Goal: Task Accomplishment & Management: Manage account settings

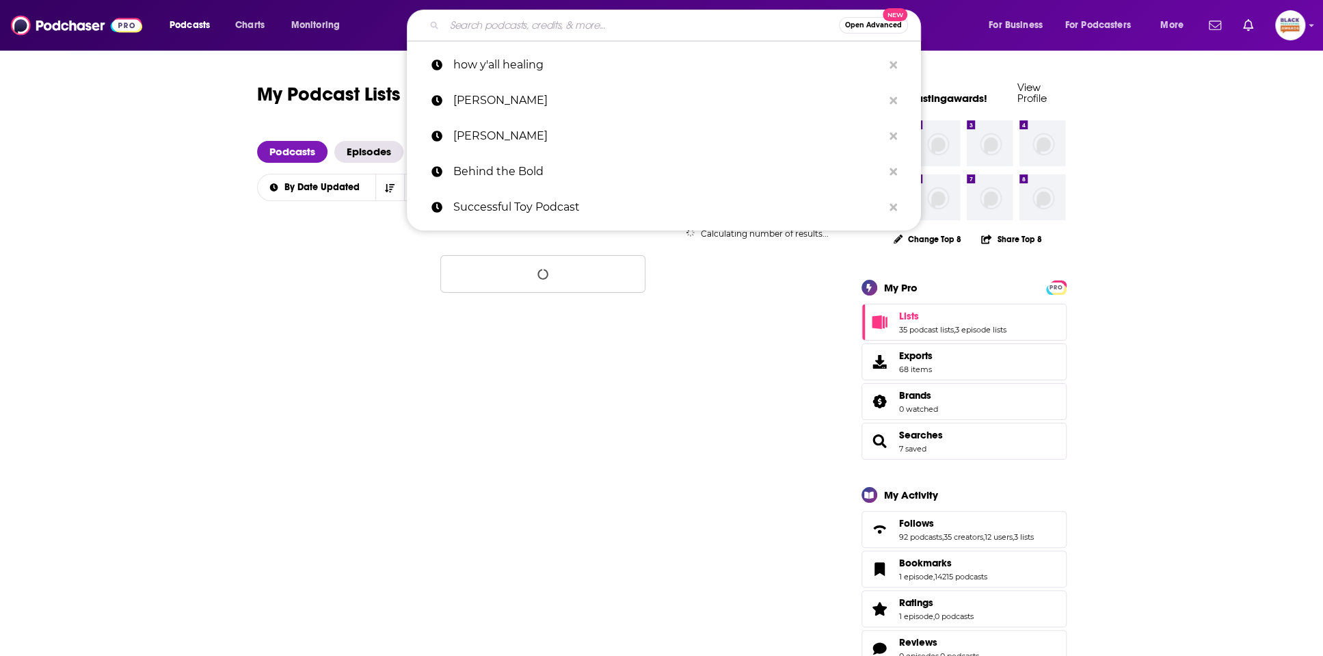
type input "We Grwn?"
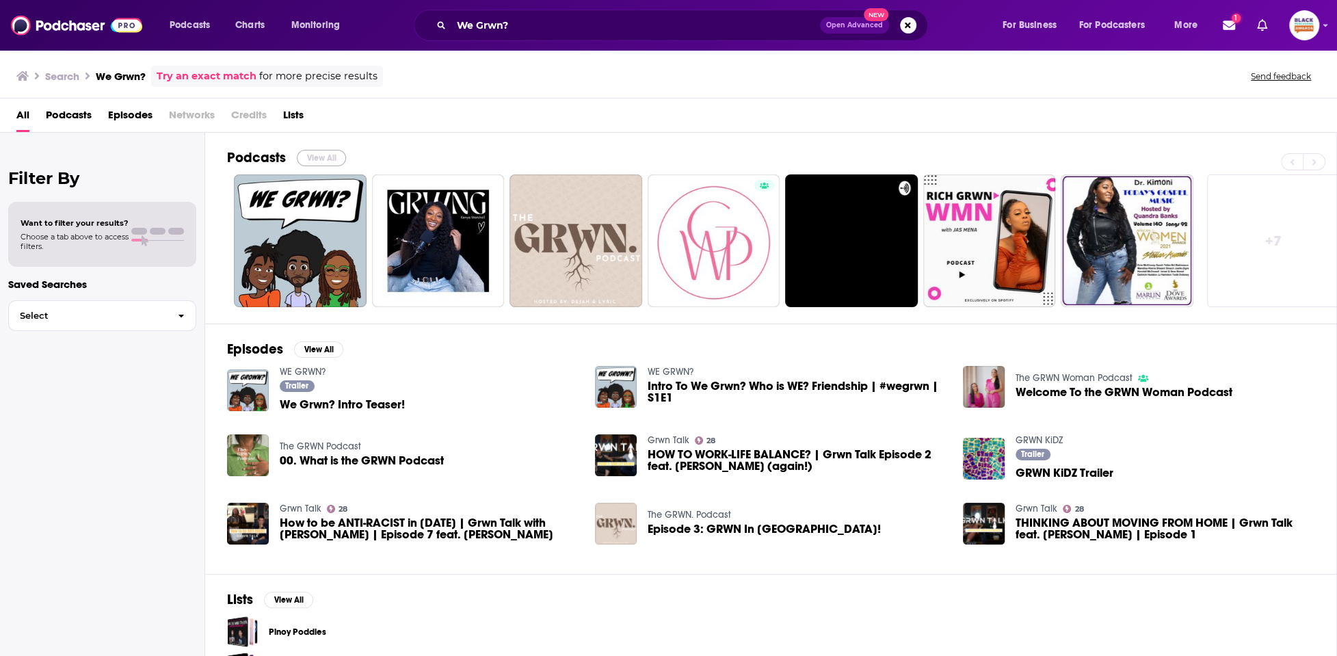
click at [329, 154] on button "View All" at bounding box center [321, 158] width 49 height 16
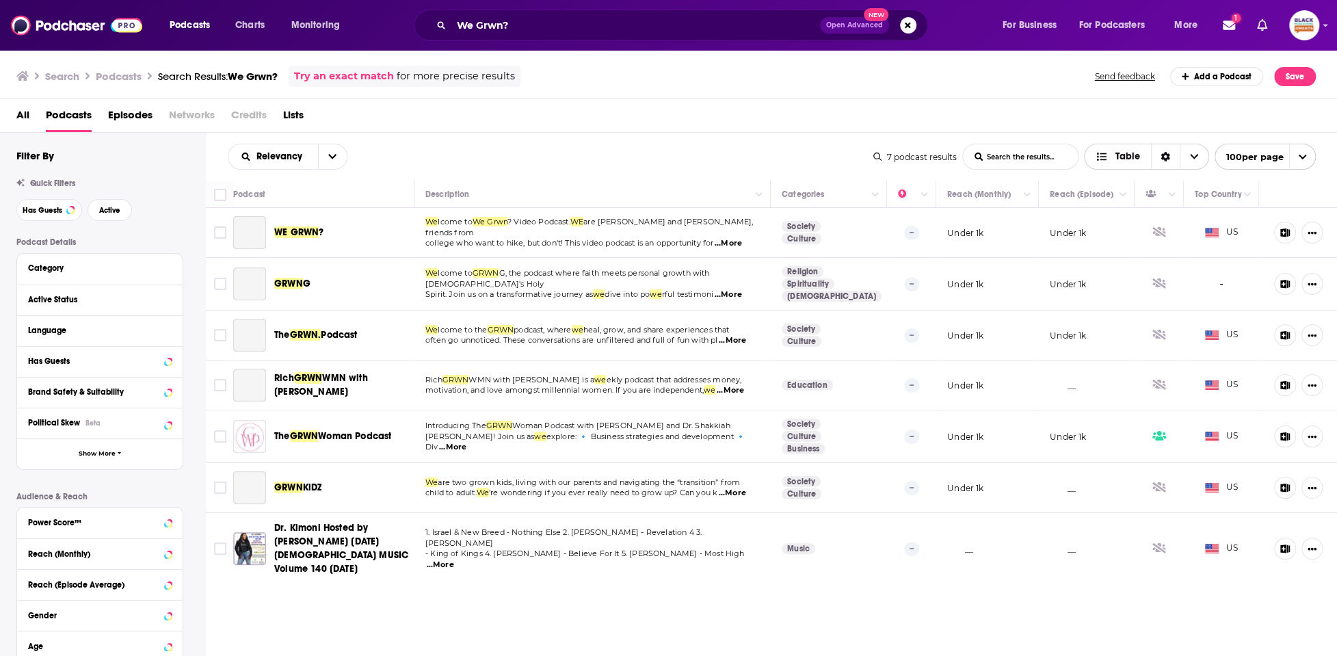
click at [1110, 160] on span "Choose View" at bounding box center [1105, 157] width 18 height 10
click at [1108, 202] on span "Choose View" at bounding box center [1104, 205] width 18 height 10
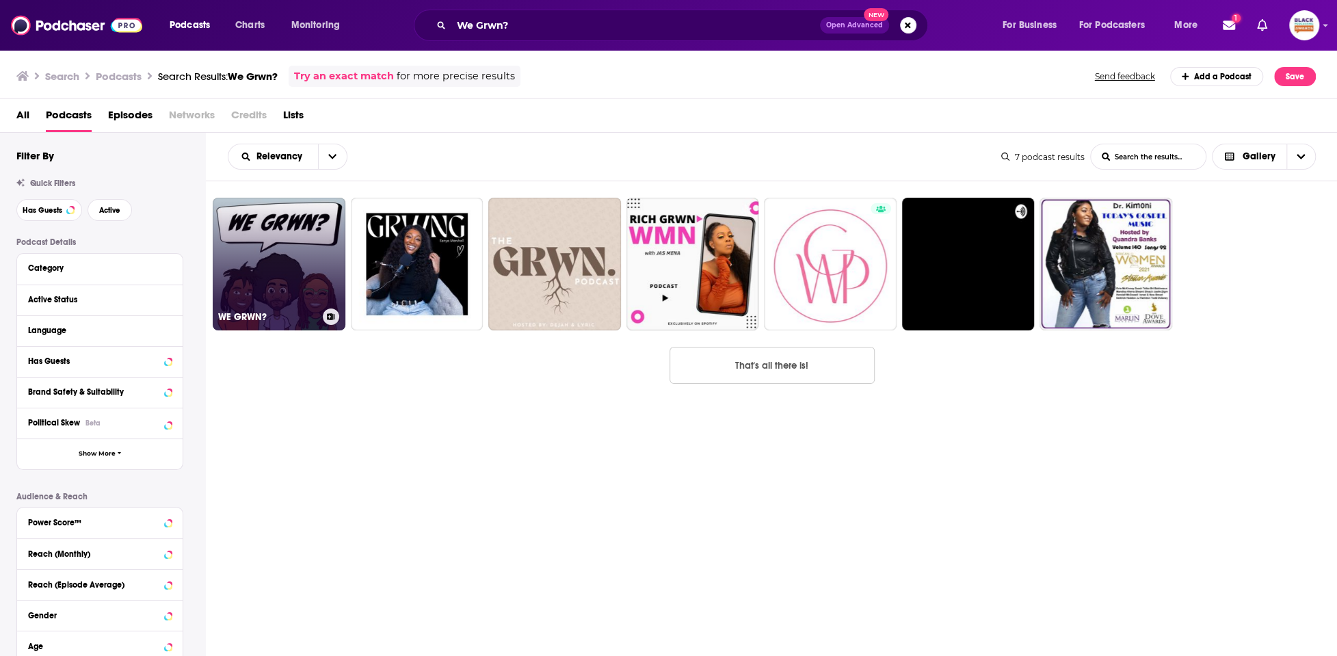
click at [330, 314] on icon at bounding box center [332, 316] width 8 height 7
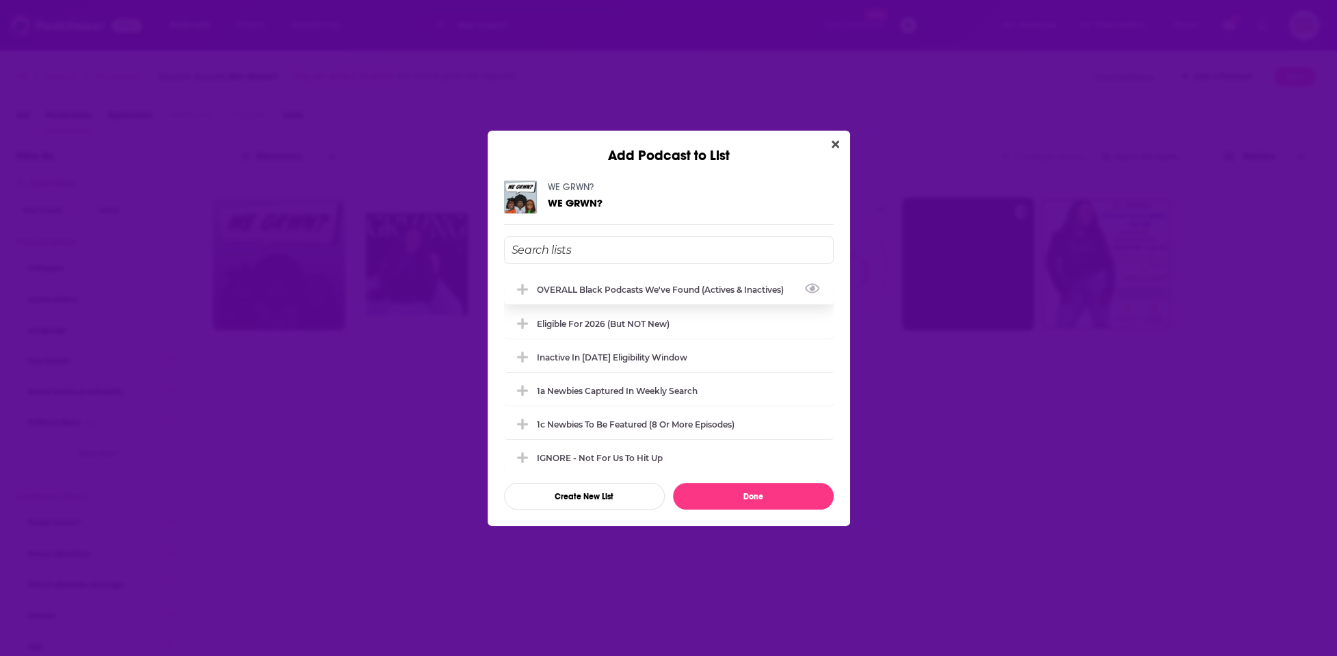
click at [671, 293] on div "OVERALL Black podcasts we've found (actives & inactives)" at bounding box center [664, 290] width 255 height 10
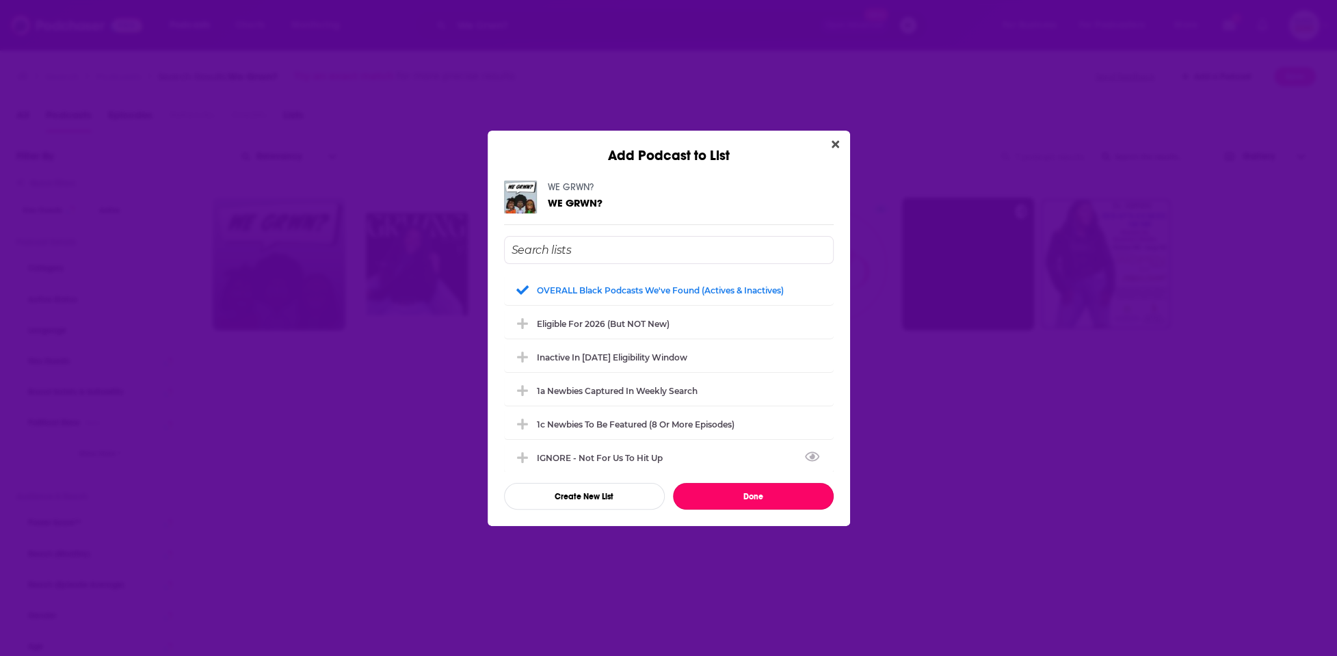
click at [729, 499] on button "Done" at bounding box center [753, 496] width 161 height 27
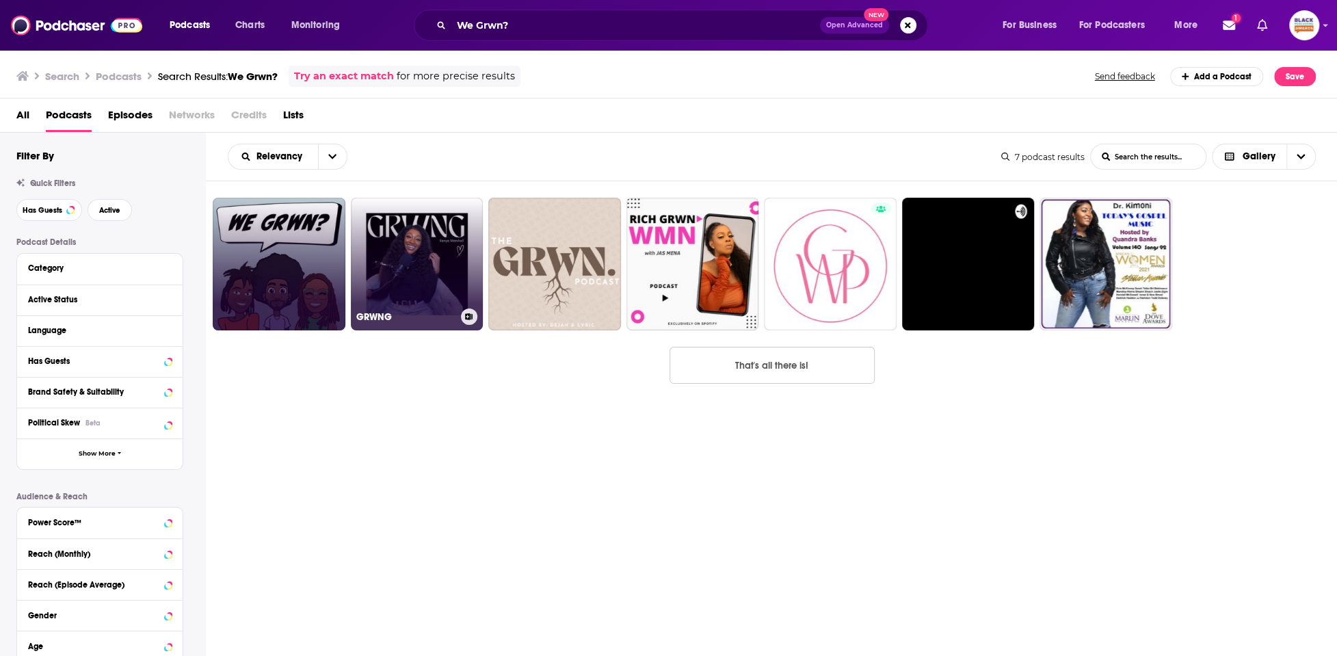
click at [469, 317] on icon at bounding box center [469, 316] width 8 height 7
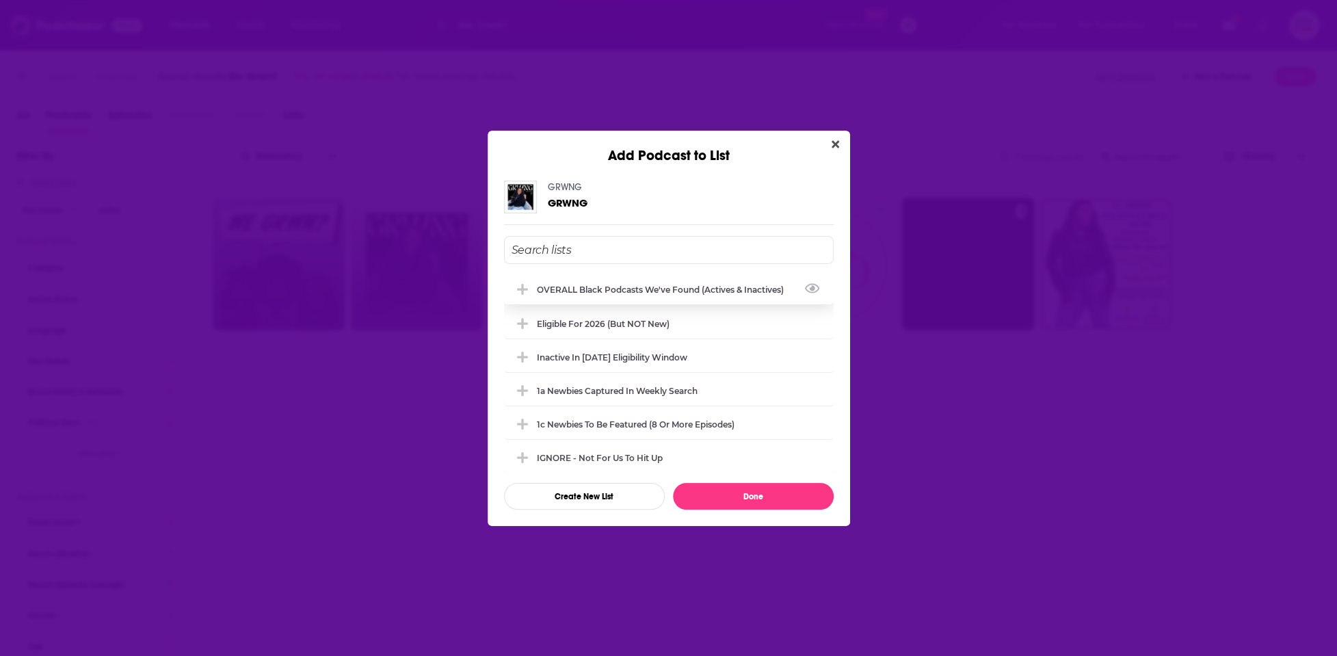
click at [766, 293] on div "OVERALL Black podcasts we've found (actives & inactives)" at bounding box center [664, 290] width 255 height 10
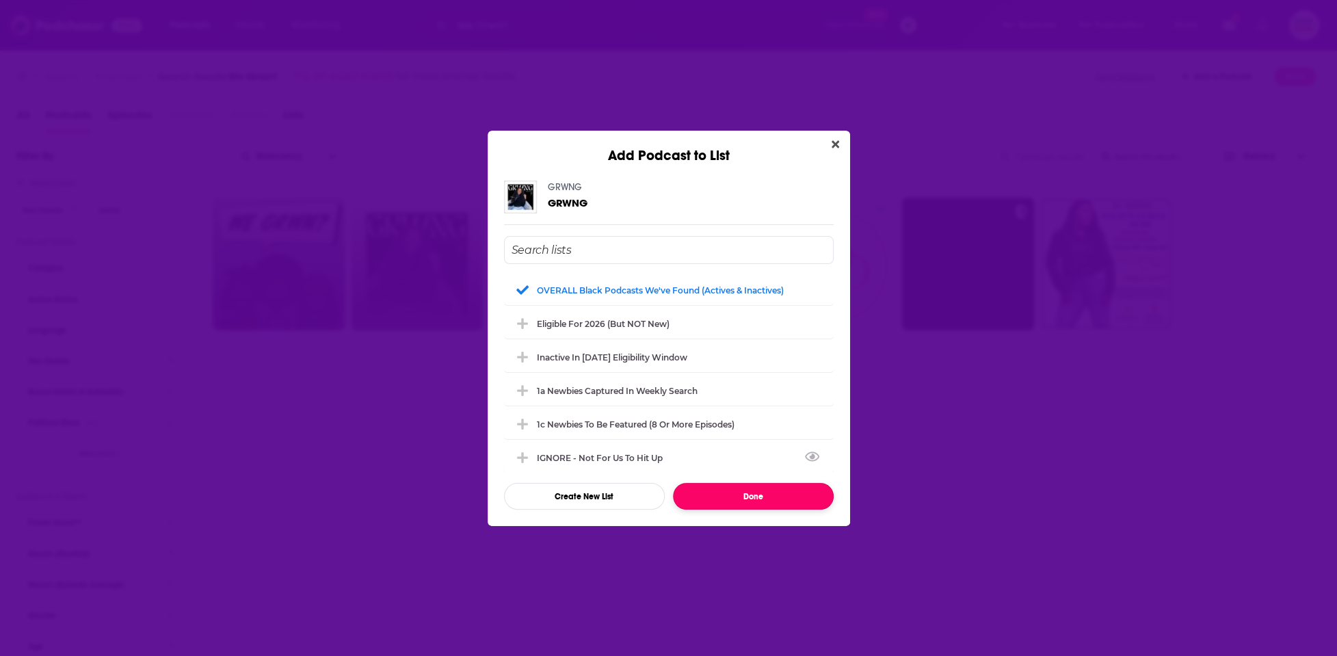
click at [741, 503] on button "Done" at bounding box center [753, 496] width 161 height 27
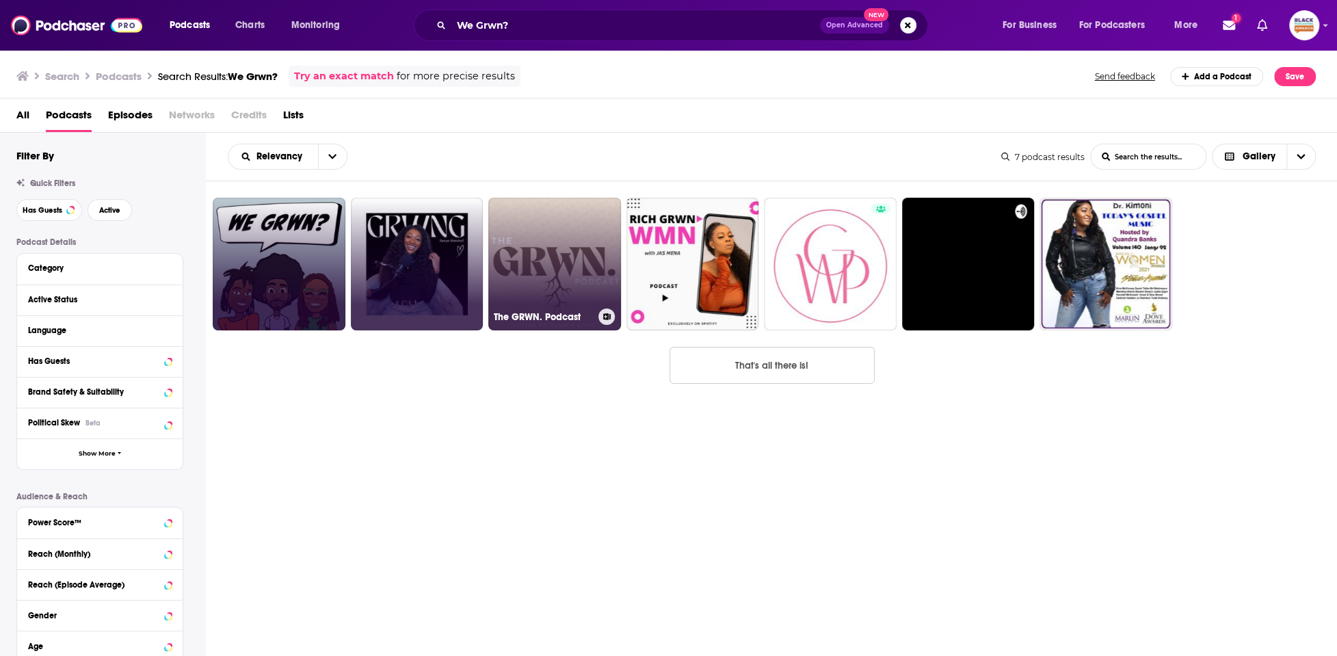
click at [609, 317] on icon at bounding box center [607, 316] width 8 height 7
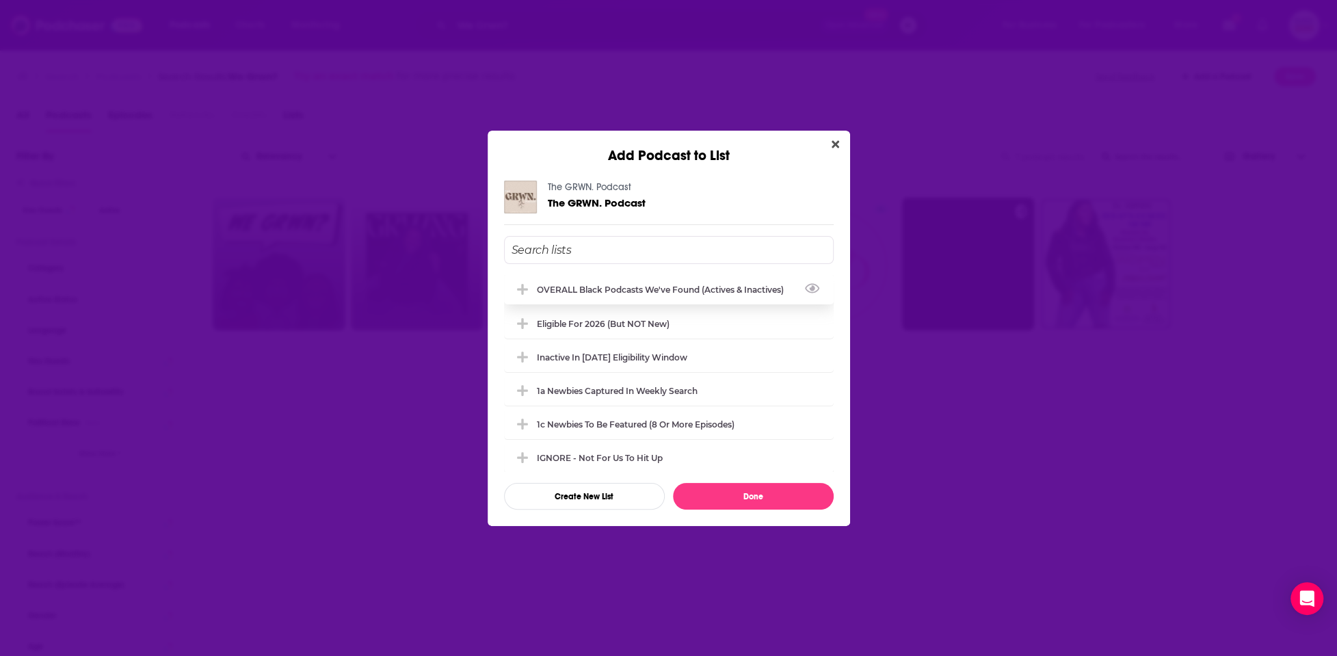
click at [696, 286] on div "OVERALL Black podcasts we've found (actives & inactives)" at bounding box center [664, 290] width 255 height 10
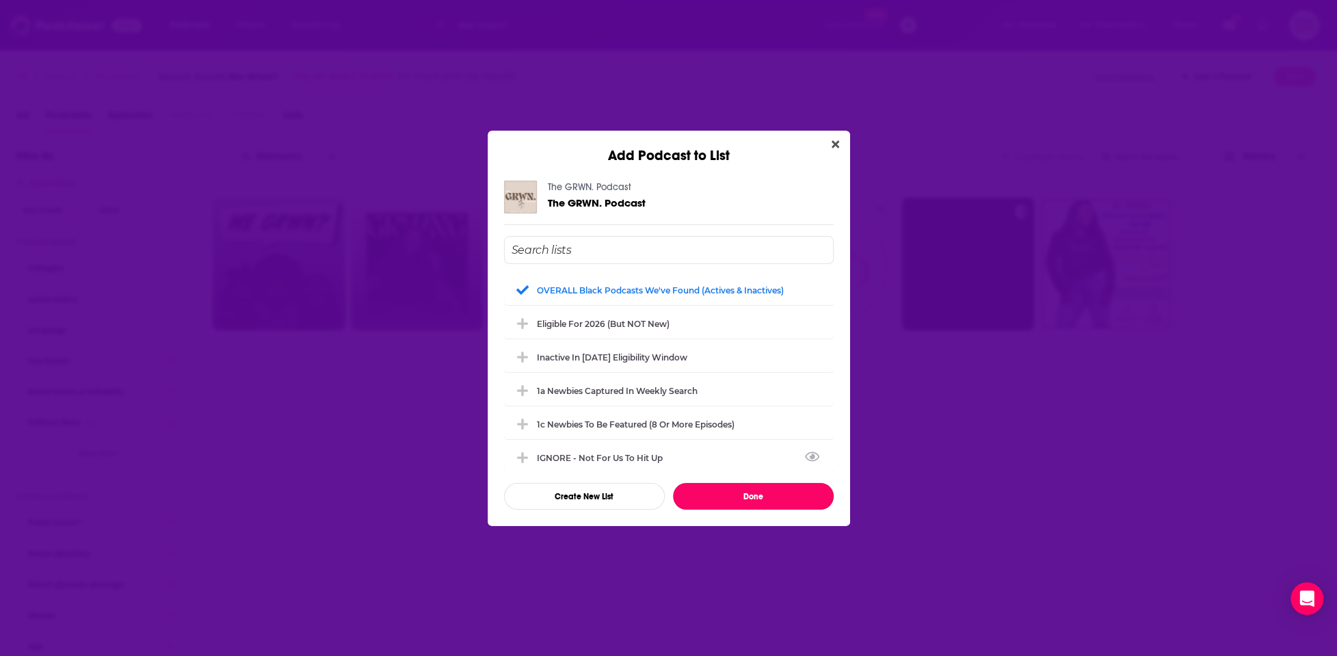
drag, startPoint x: 770, startPoint y: 501, endPoint x: 784, endPoint y: 481, distance: 23.9
click at [770, 500] on button "Done" at bounding box center [753, 496] width 161 height 27
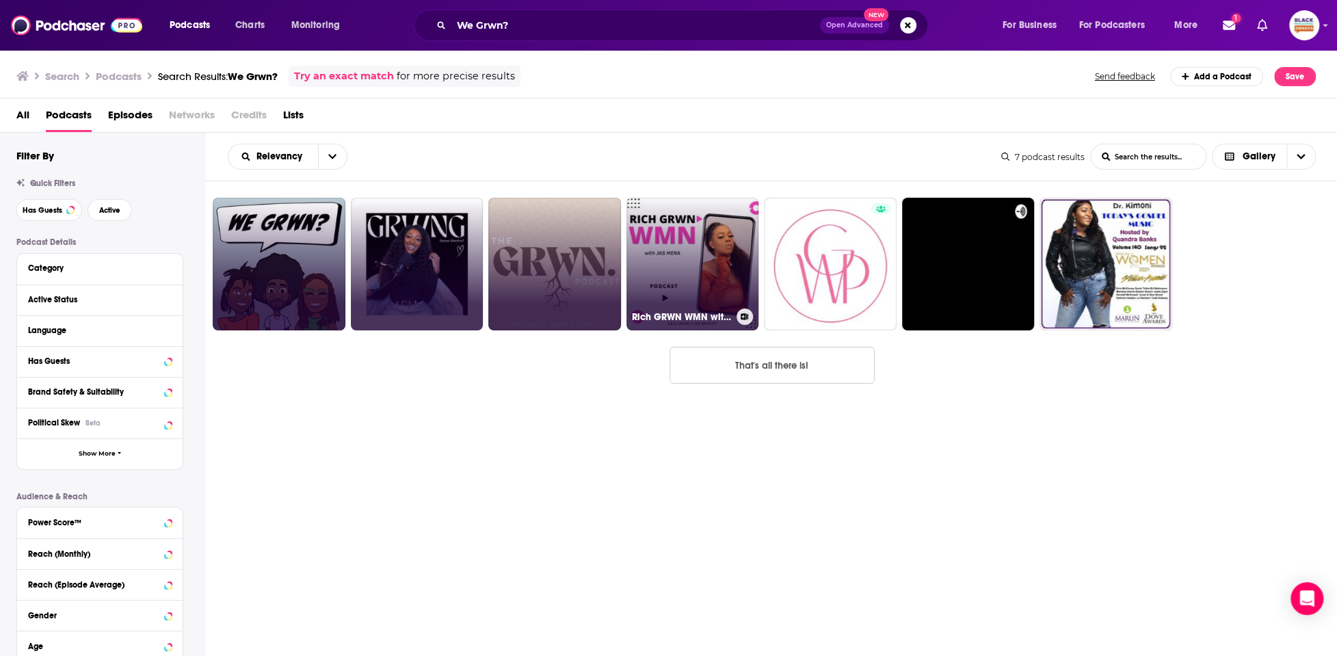
click at [743, 315] on icon at bounding box center [745, 316] width 8 height 7
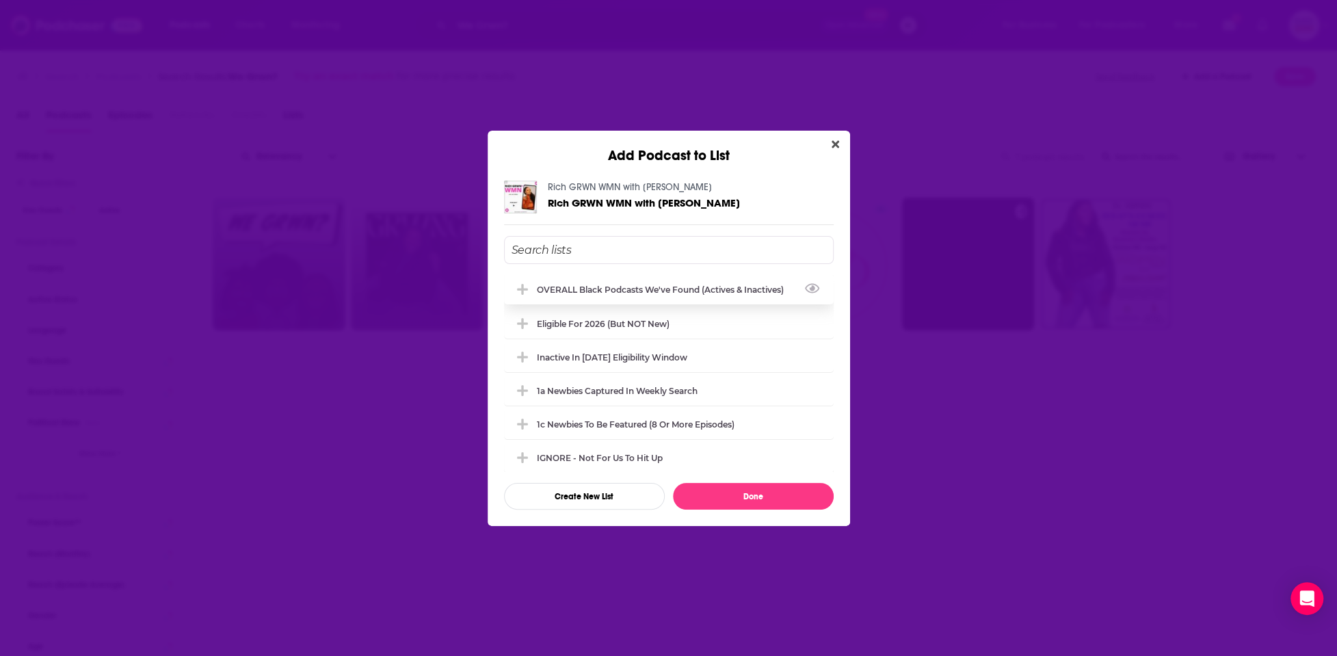
click at [737, 285] on div "OVERALL Black podcasts we've found (actives & inactives)" at bounding box center [669, 289] width 330 height 30
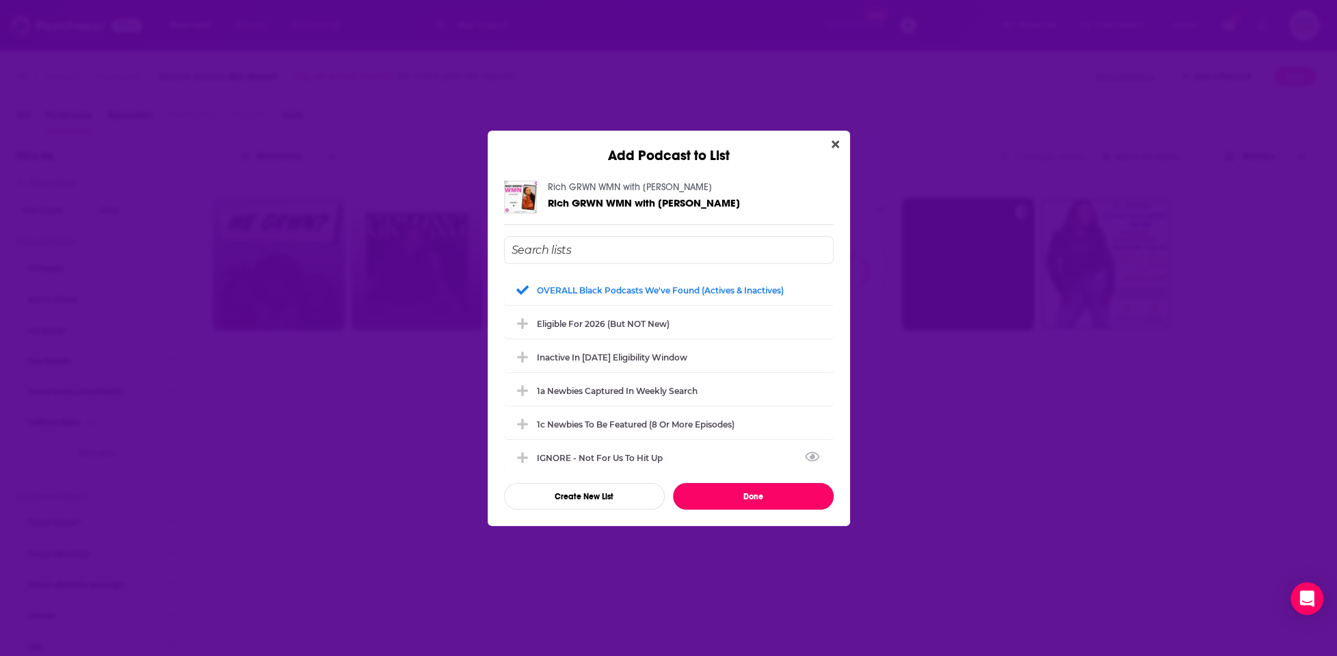
click at [751, 490] on button "Done" at bounding box center [753, 496] width 161 height 27
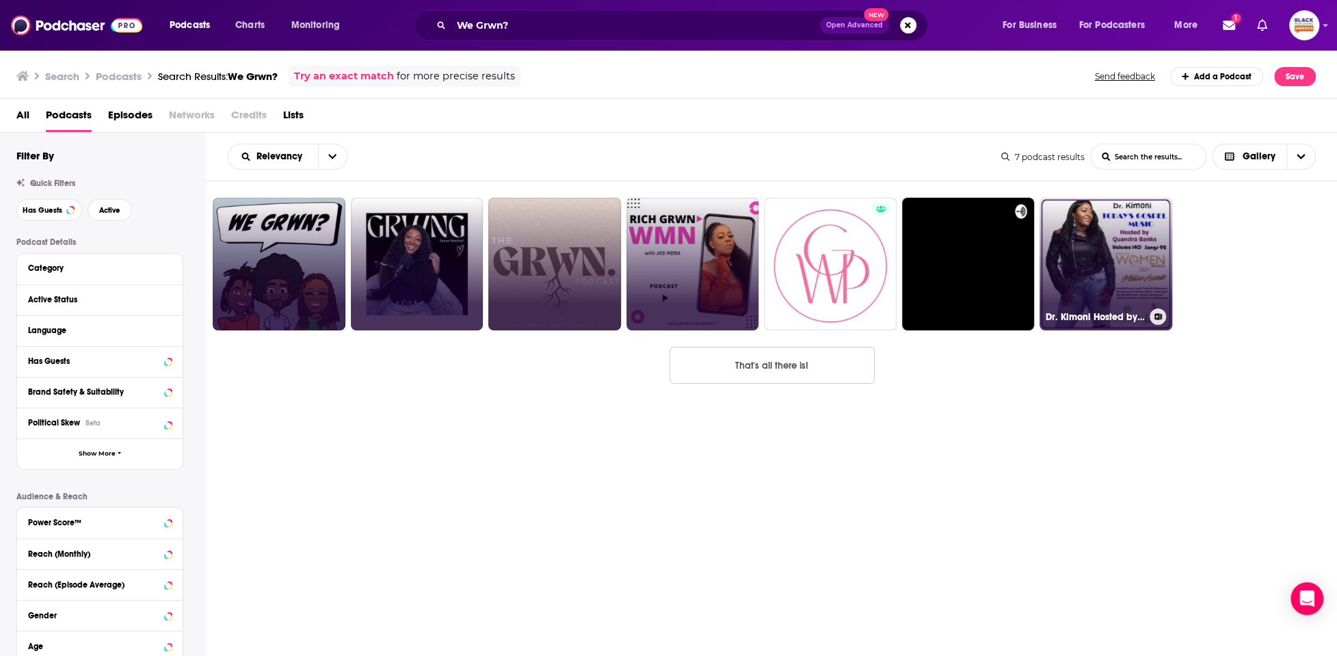
click at [1153, 316] on button at bounding box center [1158, 316] width 16 height 16
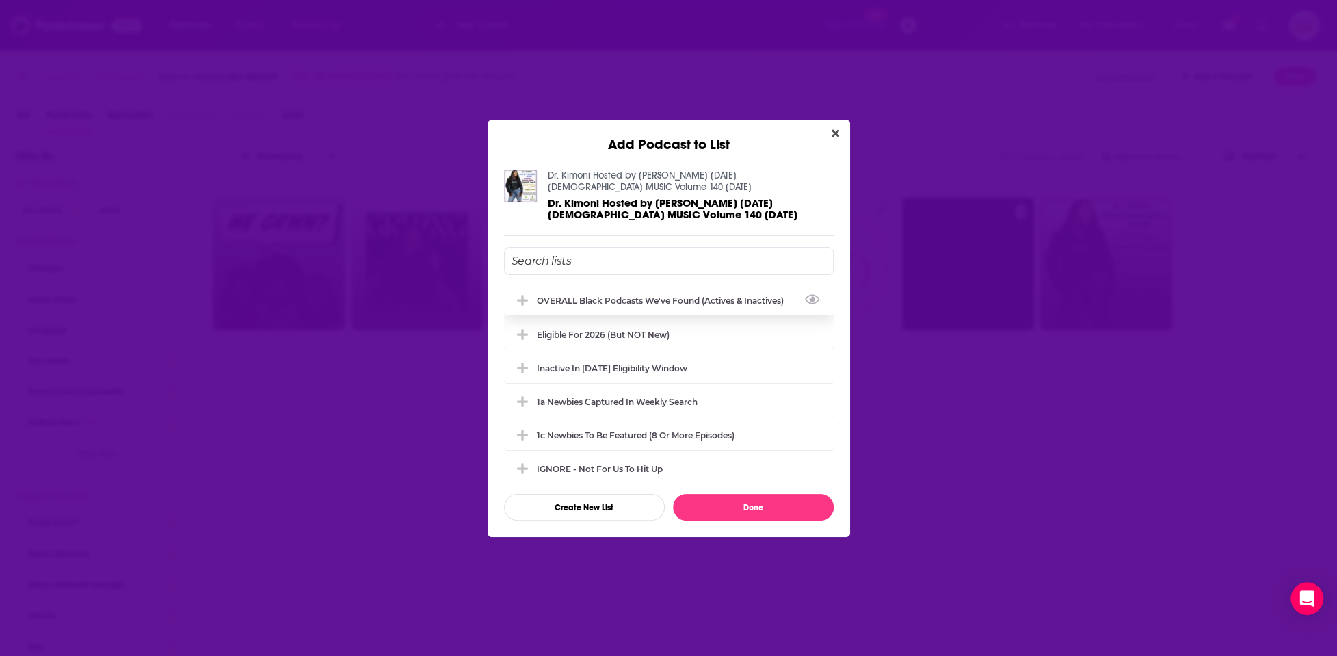
click at [684, 293] on div "OVERALL Black podcasts we've found (actives & inactives)" at bounding box center [669, 300] width 330 height 30
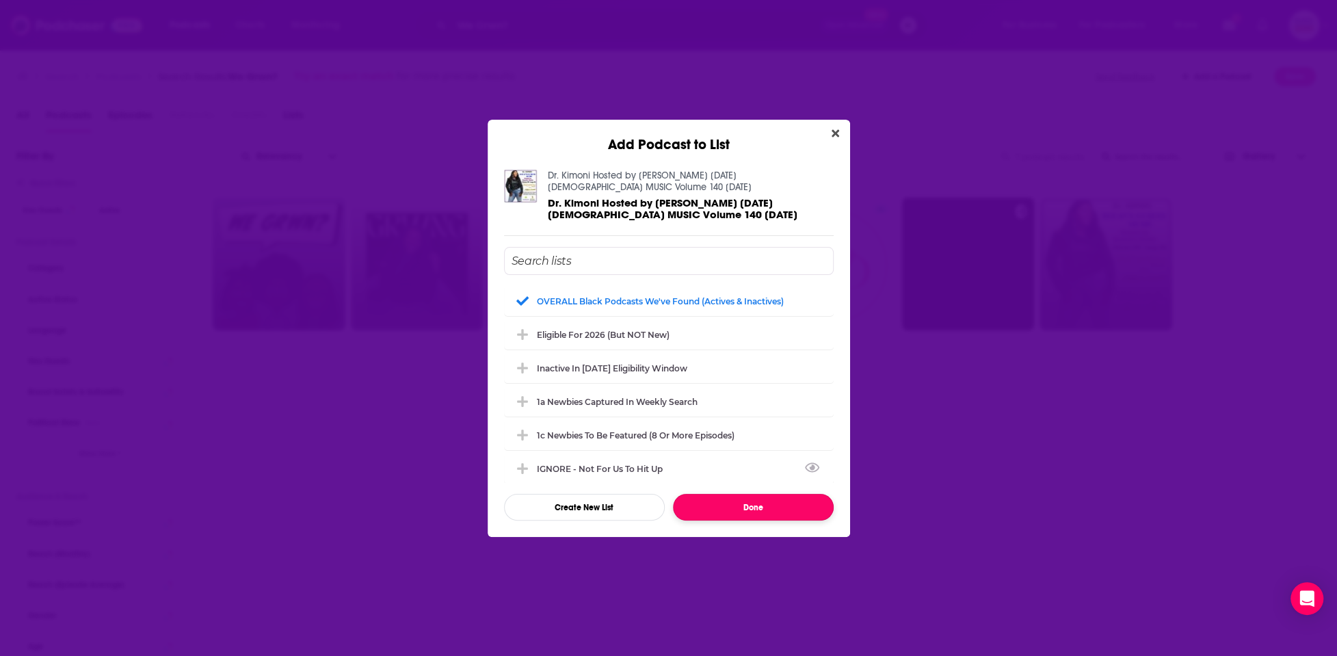
click at [728, 503] on button "Done" at bounding box center [753, 507] width 161 height 27
